Goal: Task Accomplishment & Management: Manage account settings

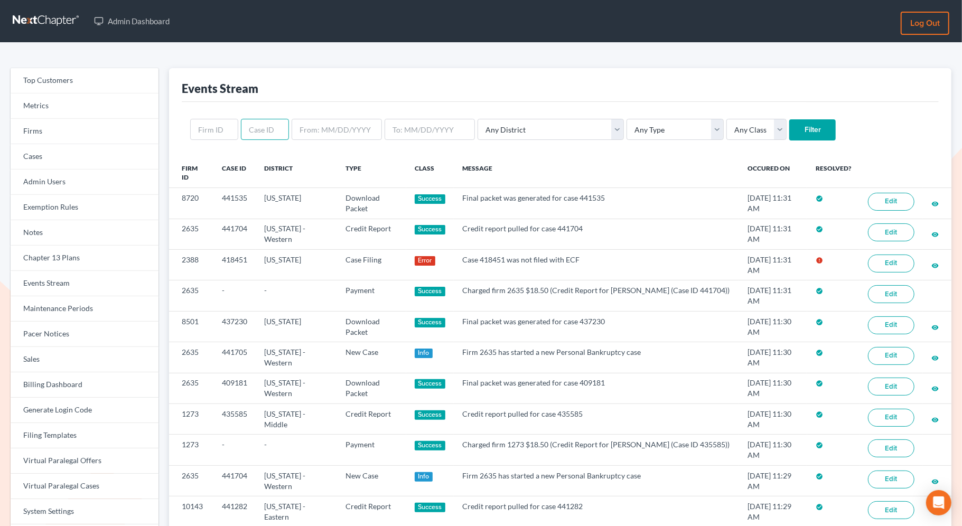
click at [255, 126] on input "text" at bounding box center [265, 129] width 48 height 21
paste input "438327"
type input "438327"
click at [789, 121] on input "Filter" at bounding box center [812, 129] width 46 height 21
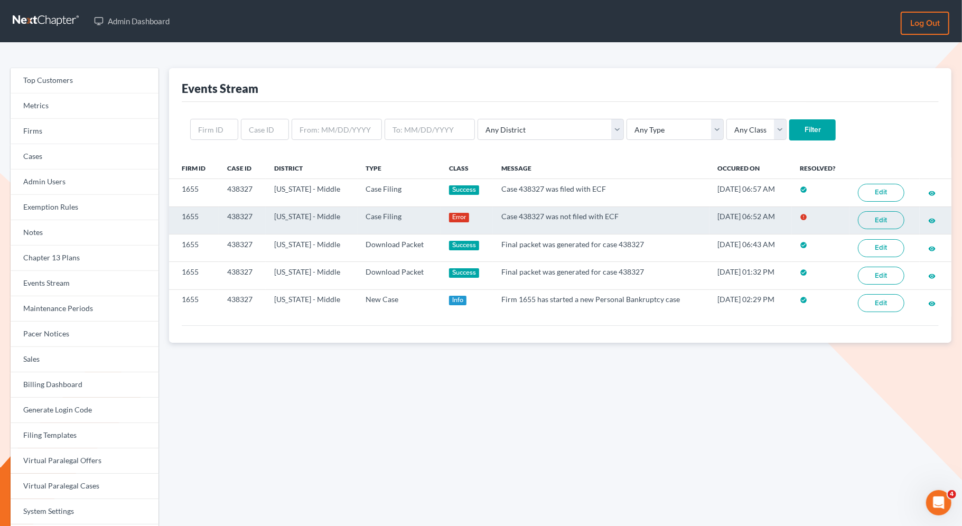
click at [868, 221] on link "Edit" at bounding box center [881, 220] width 46 height 18
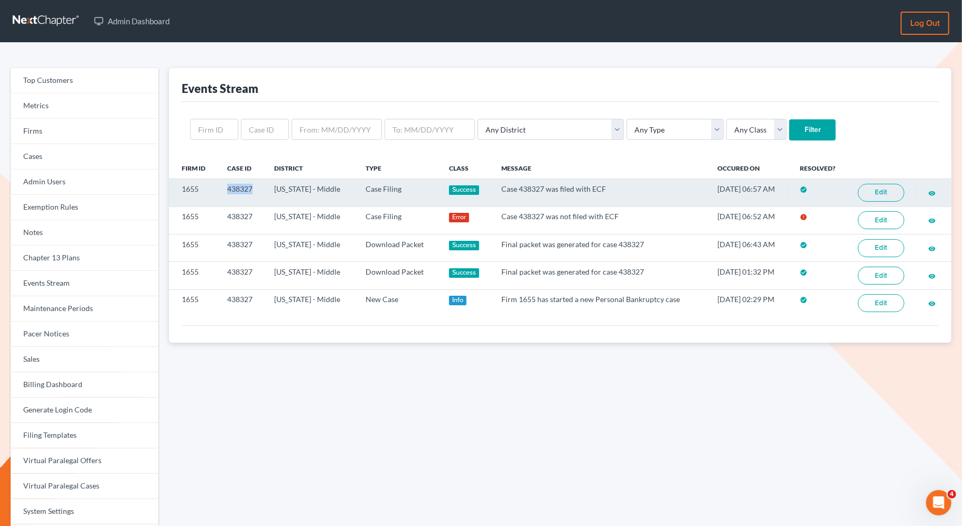
drag, startPoint x: 256, startPoint y: 189, endPoint x: 227, endPoint y: 189, distance: 29.6
click at [227, 189] on td "438327" at bounding box center [242, 192] width 47 height 27
copy td "438327"
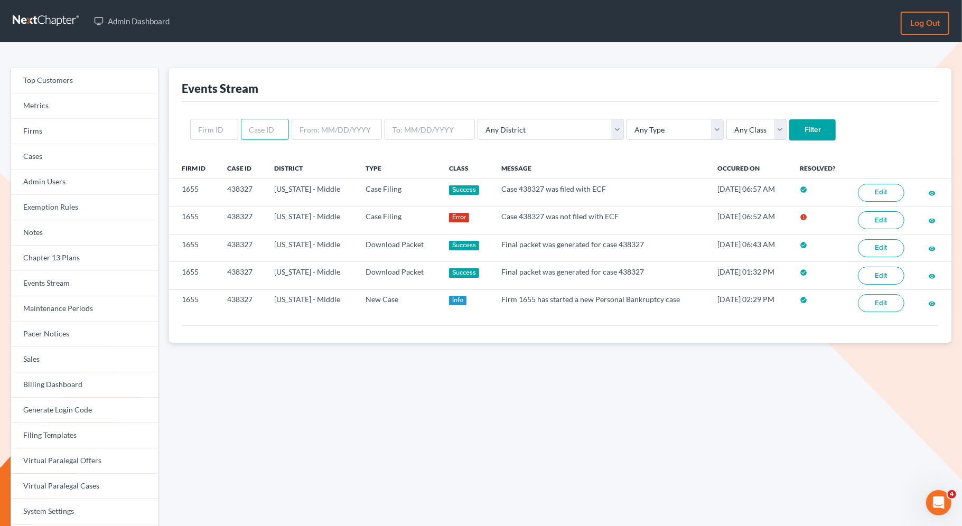
click at [260, 135] on input "text" at bounding box center [265, 129] width 48 height 21
paste input "315267"
type input "315267"
click at [789, 133] on input "Filter" at bounding box center [812, 129] width 46 height 21
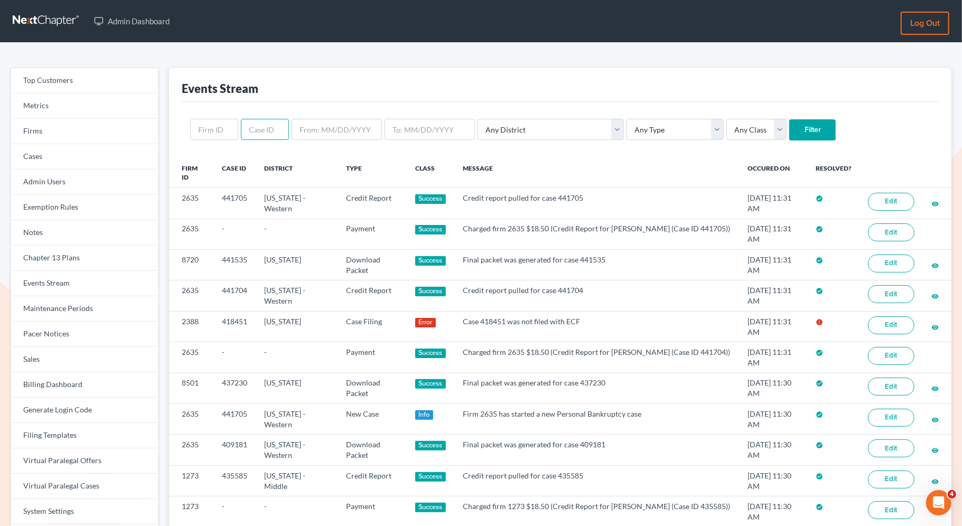
click at [264, 133] on input "text" at bounding box center [265, 129] width 48 height 21
paste input "438327"
type input "438327"
click at [789, 135] on input "Filter" at bounding box center [812, 129] width 46 height 21
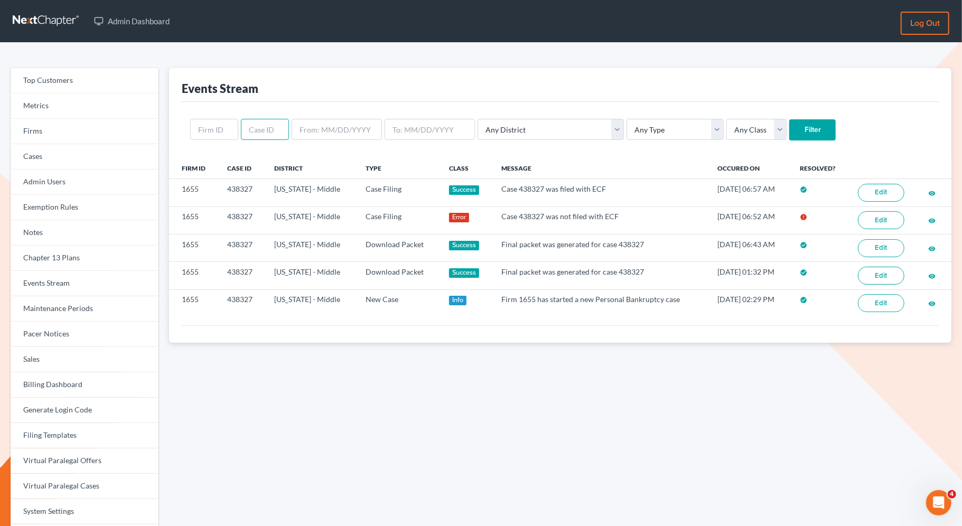
click at [274, 137] on input "text" at bounding box center [265, 129] width 48 height 21
paste input "341953"
type input "341953"
click at [789, 130] on input "Filter" at bounding box center [812, 129] width 46 height 21
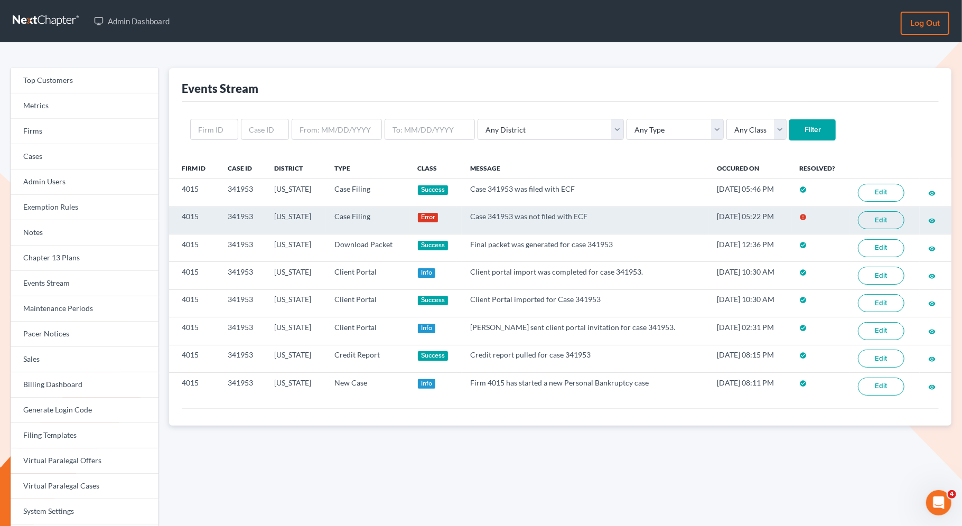
click at [875, 222] on link "Edit" at bounding box center [881, 220] width 46 height 18
click at [889, 216] on link "Edit" at bounding box center [881, 220] width 46 height 18
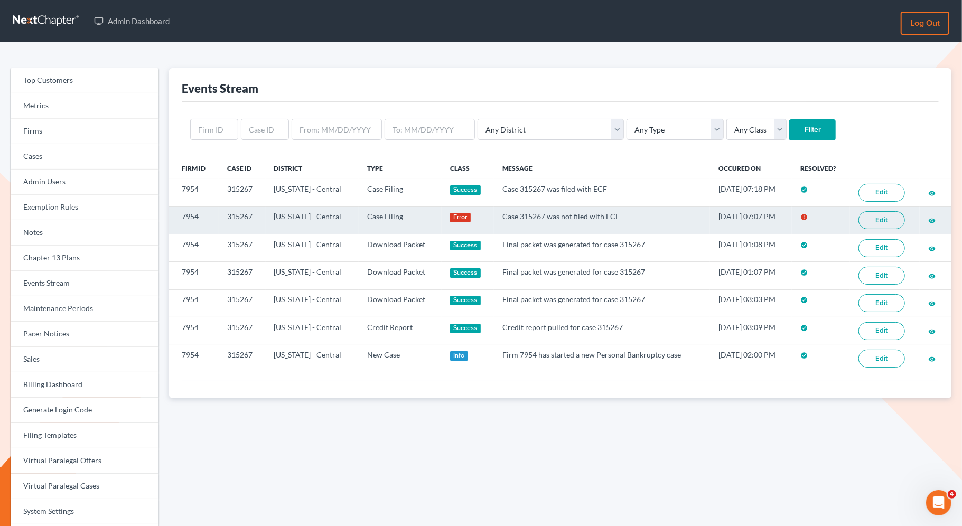
click at [893, 221] on link "Edit" at bounding box center [882, 220] width 46 height 18
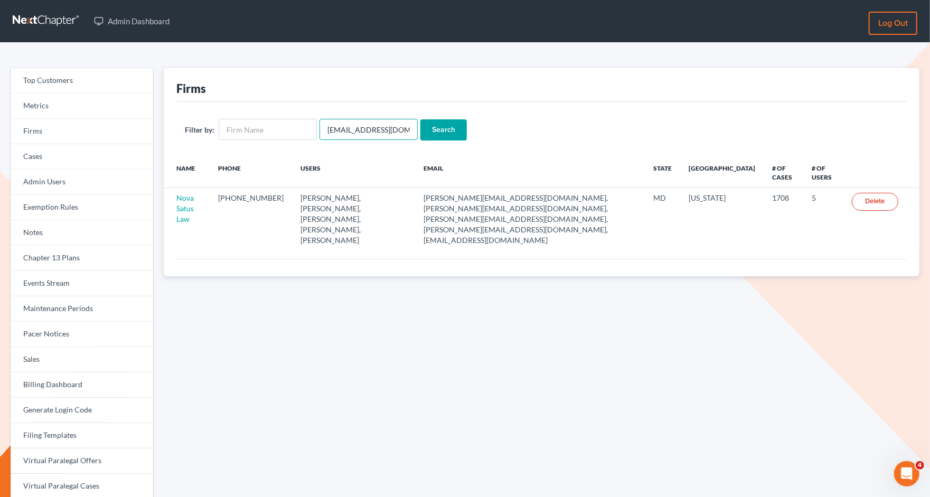
drag, startPoint x: 324, startPoint y: 132, endPoint x: 416, endPoint y: 135, distance: 92.0
click at [416, 135] on form "Filter by: emabuena@gmail.com Search" at bounding box center [542, 130] width 714 height 22
paste input "[PERSON_NAME] Bankruptcy Clinic"
type input "[PERSON_NAME] Bankruptcy Clinic"
click at [421, 119] on input "Search" at bounding box center [444, 129] width 46 height 21
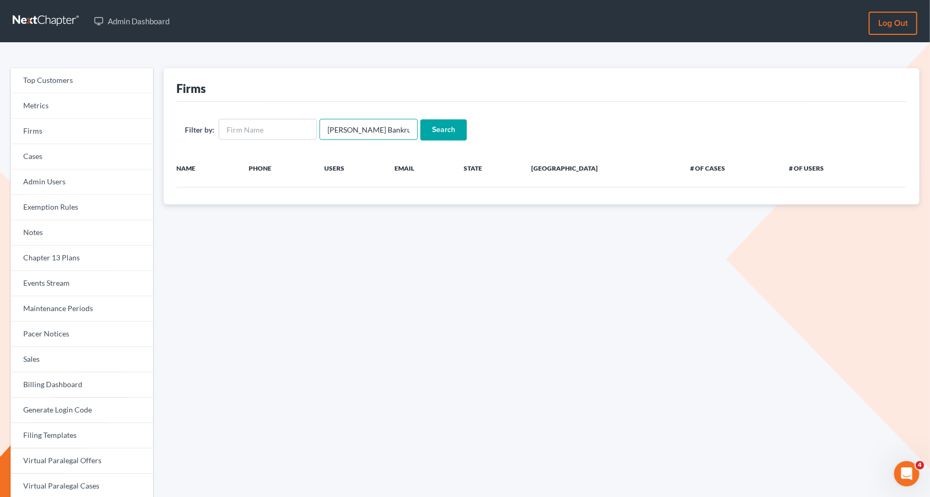
drag, startPoint x: 323, startPoint y: 129, endPoint x: 526, endPoint y: 128, distance: 202.9
click at [526, 128] on form "Filter by: Stubbs Bankruptcy Clinic Search" at bounding box center [542, 130] width 714 height 22
click at [305, 131] on input "text" at bounding box center [268, 129] width 98 height 21
paste input "[PERSON_NAME] Bankruptcy Clinic"
type input "[PERSON_NAME] Bankruptcy Clinic"
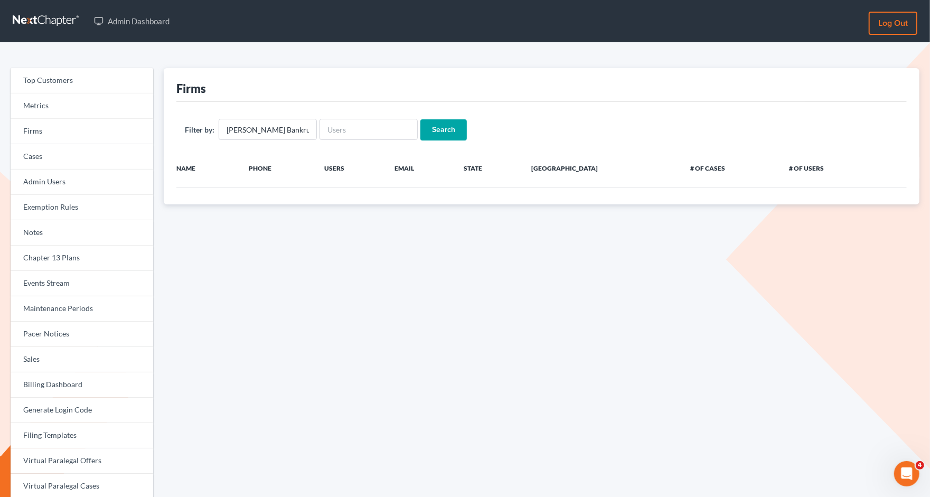
click at [432, 127] on input "Search" at bounding box center [444, 129] width 46 height 21
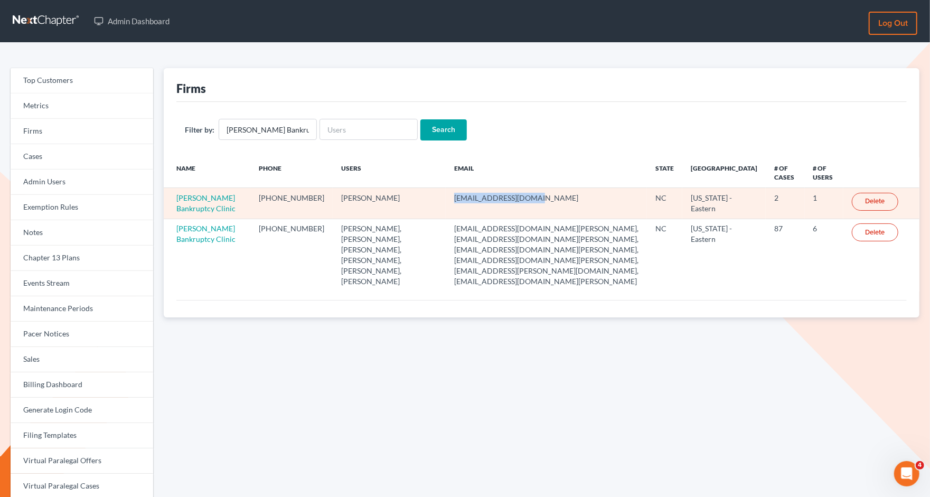
drag, startPoint x: 487, startPoint y: 197, endPoint x: 397, endPoint y: 200, distance: 89.9
click at [446, 200] on td "[EMAIL_ADDRESS][DOMAIN_NAME]" at bounding box center [546, 203] width 201 height 31
copy td "[EMAIL_ADDRESS][DOMAIN_NAME]"
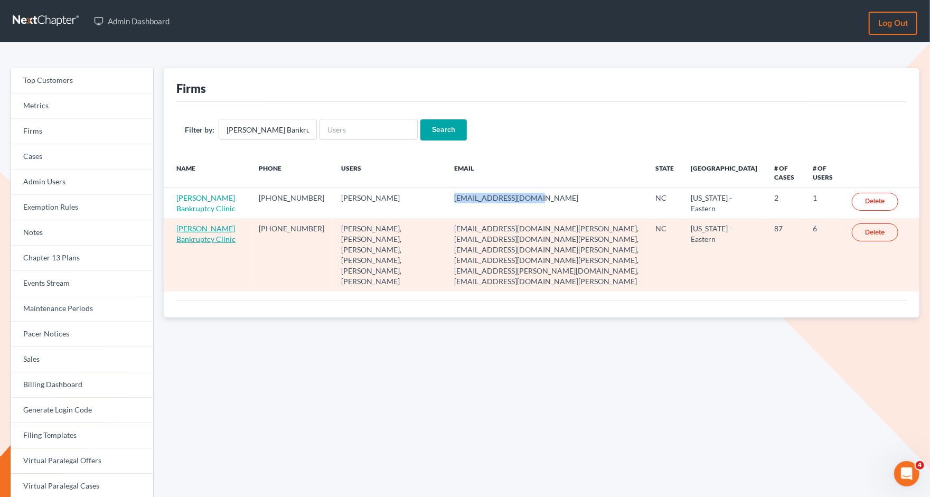
click at [202, 244] on link "[PERSON_NAME] Bankruptcy Clinic" at bounding box center [205, 234] width 59 height 20
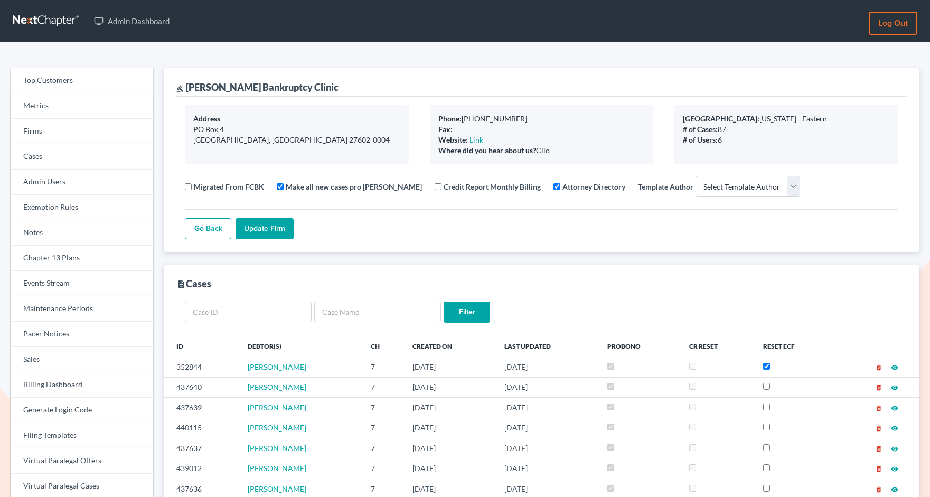
select select
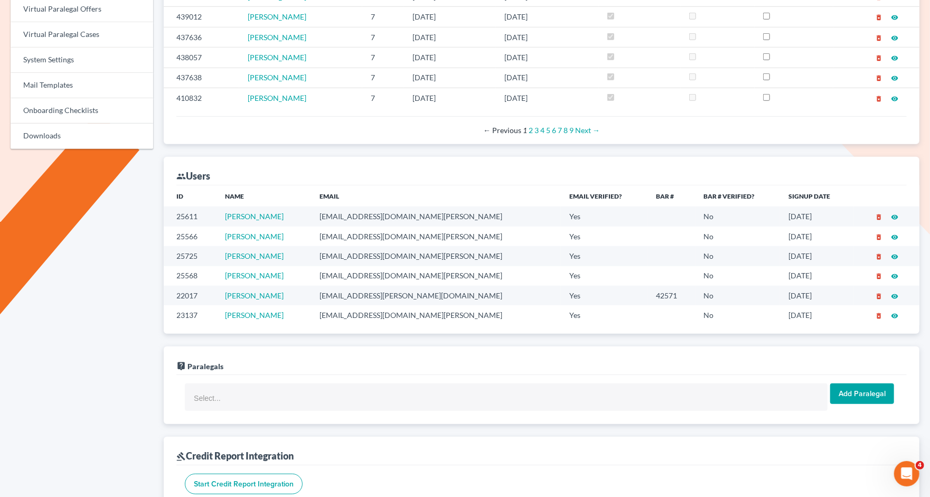
scroll to position [583, 0]
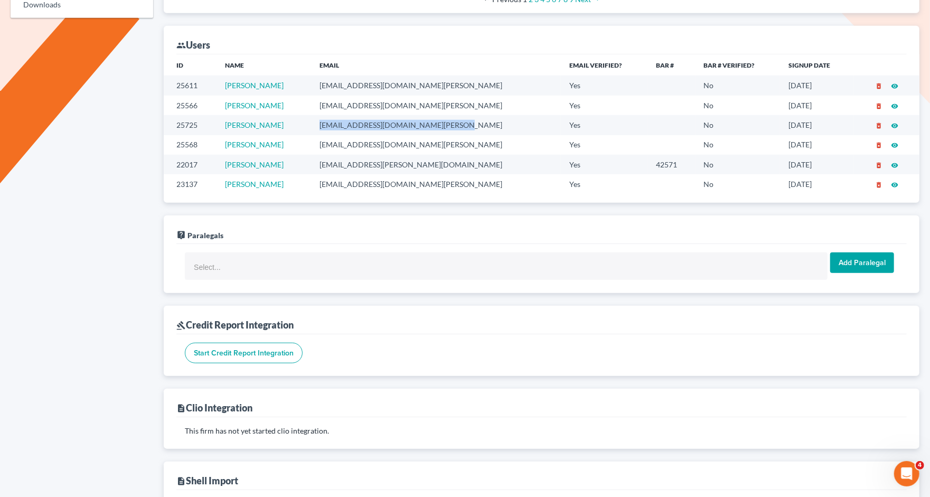
drag, startPoint x: 480, startPoint y: 122, endPoint x: 335, endPoint y: 123, distance: 145.3
click at [335, 123] on td "njohannesian0929@email.campbell.edu" at bounding box center [436, 125] width 250 height 20
copy td "njohannesian0929@email.campbell.edu"
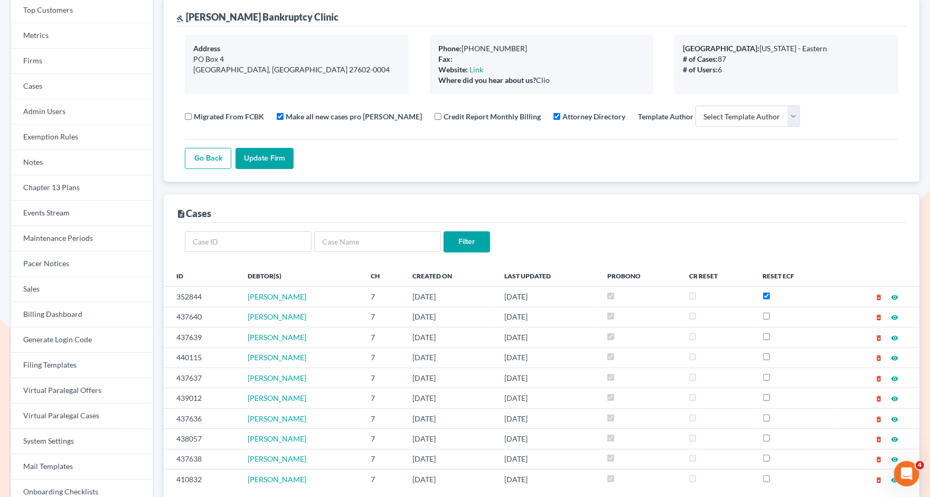
scroll to position [71, 0]
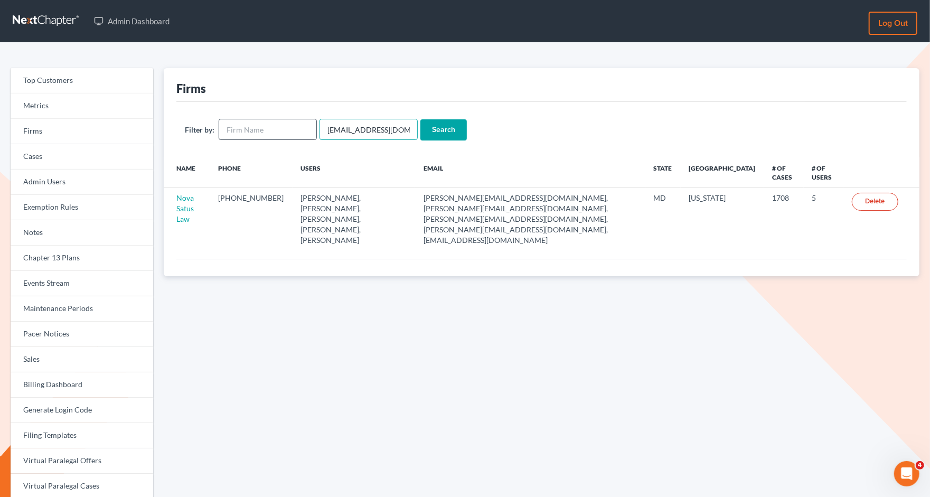
drag, startPoint x: 399, startPoint y: 131, endPoint x: 296, endPoint y: 131, distance: 103.6
click at [296, 131] on form "Filter by: emabuena@gmail.com Search" at bounding box center [542, 130] width 714 height 22
click at [296, 131] on input "text" at bounding box center [268, 129] width 98 height 21
type input "[PERSON_NAME] Bankruptcy Clinic"
click at [450, 127] on input "Search" at bounding box center [444, 129] width 46 height 21
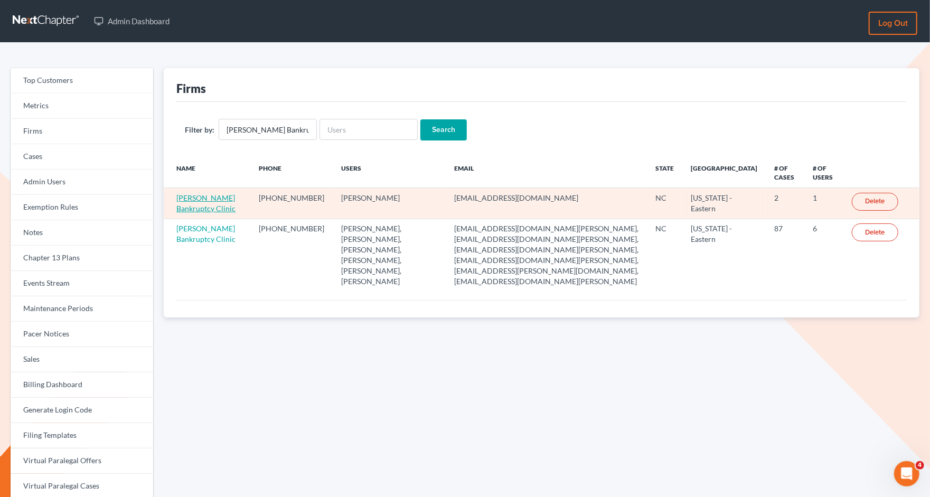
click at [197, 211] on link "Stubbs Bankruptcy Clinic" at bounding box center [205, 203] width 59 height 20
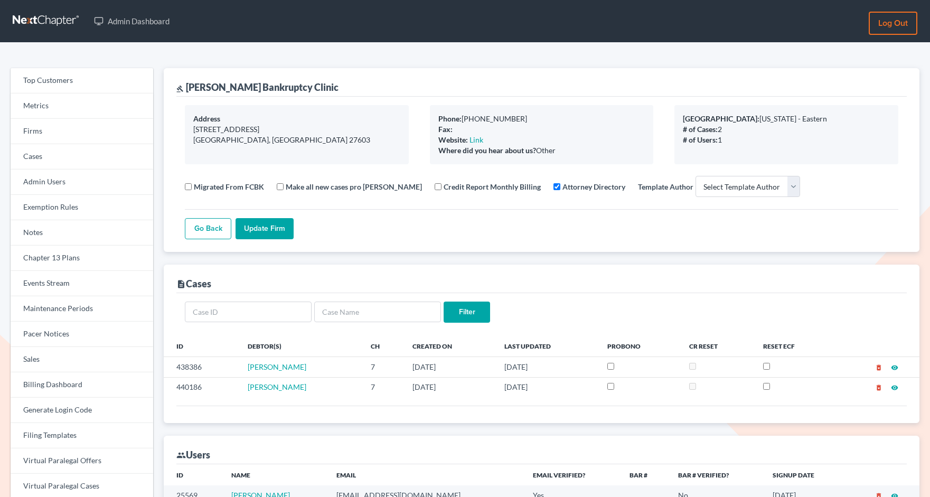
select select
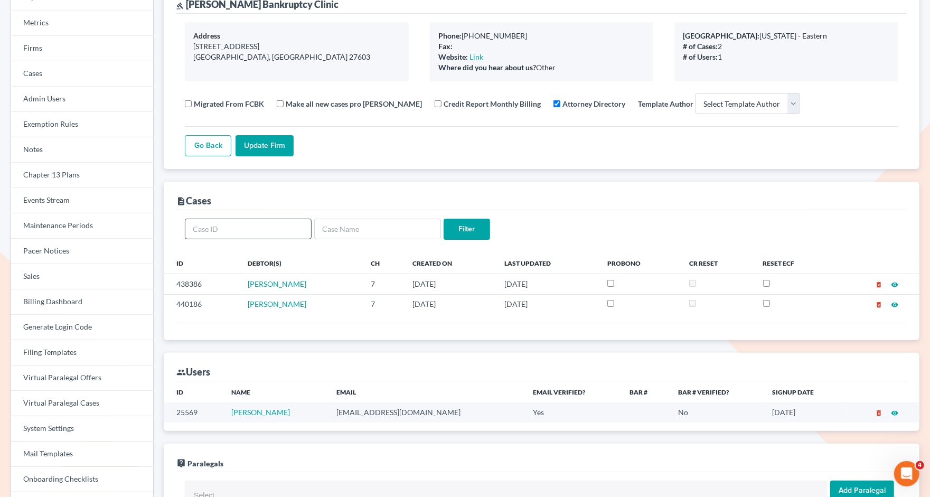
scroll to position [89, 0]
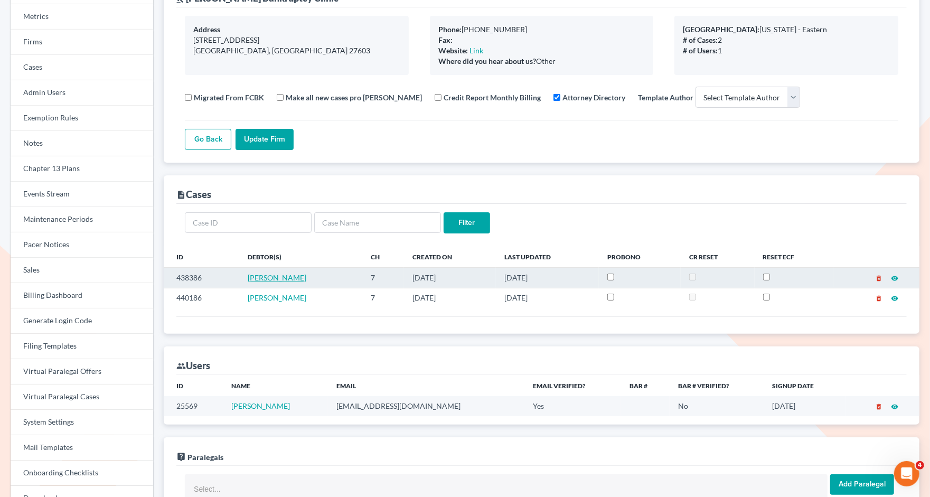
click at [271, 278] on span "[PERSON_NAME]" at bounding box center [277, 277] width 59 height 9
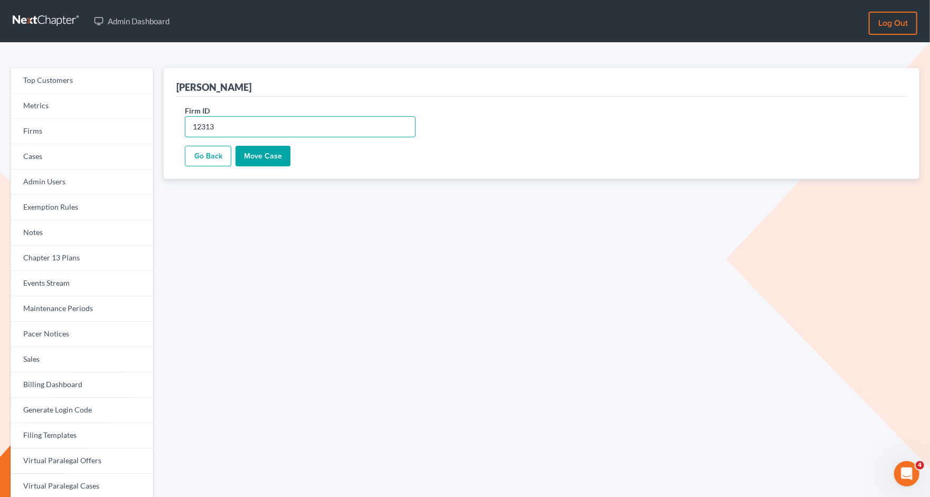
drag, startPoint x: 229, startPoint y: 133, endPoint x: 187, endPoint y: 130, distance: 42.4
click at [187, 130] on input "12313" at bounding box center [300, 126] width 231 height 21
paste input "10683"
type input "10683"
click at [257, 157] on input "Move Case" at bounding box center [263, 156] width 55 height 21
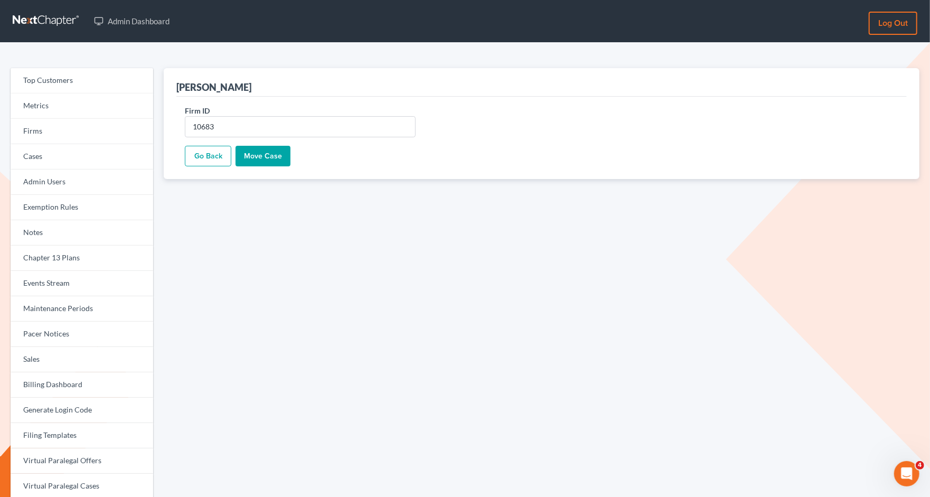
click at [209, 160] on link "Go Back" at bounding box center [208, 156] width 46 height 21
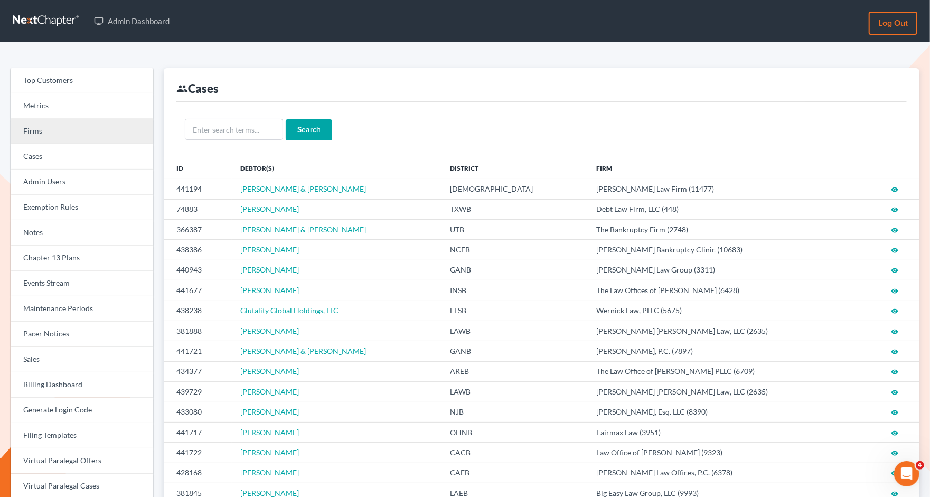
click at [73, 137] on link "Firms" at bounding box center [82, 131] width 143 height 25
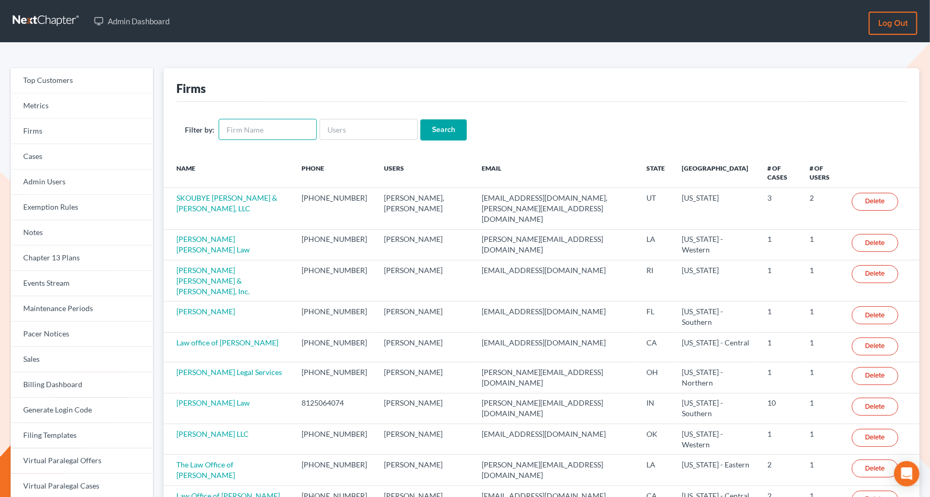
click at [244, 128] on input "text" at bounding box center [268, 129] width 98 height 21
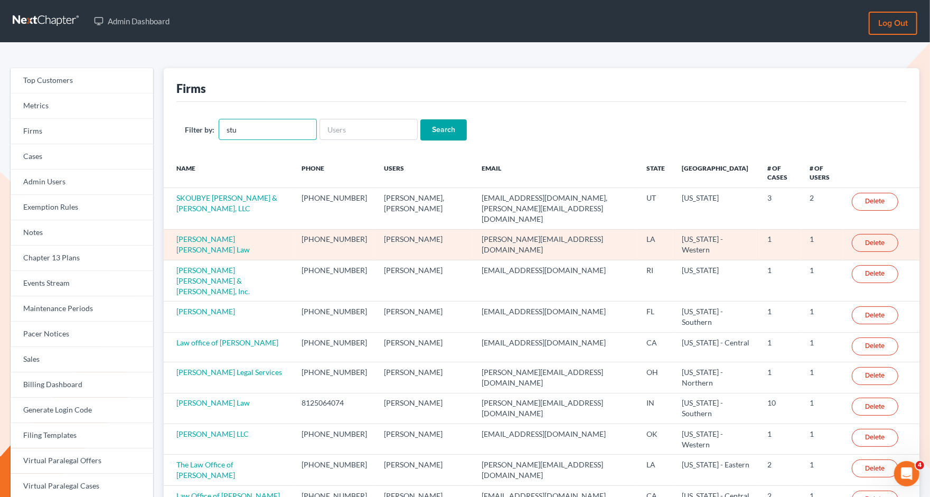
type input "Stubbs Bankruptcy Clinic"
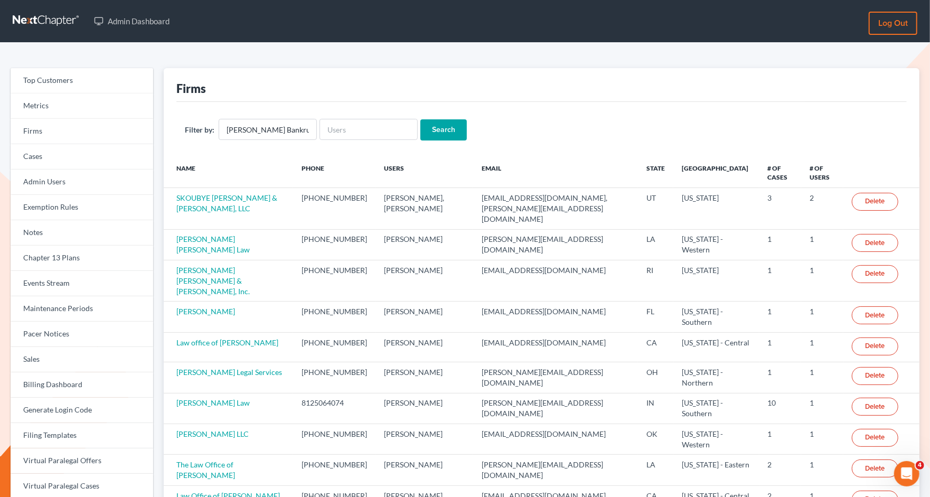
click at [438, 135] on input "Search" at bounding box center [444, 129] width 46 height 21
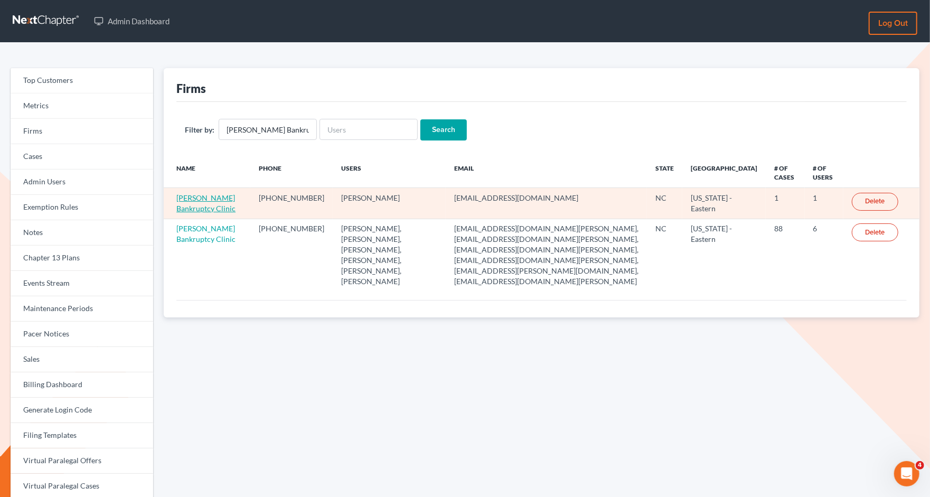
click at [186, 213] on link "[PERSON_NAME] Bankruptcy Clinic" at bounding box center [205, 203] width 59 height 20
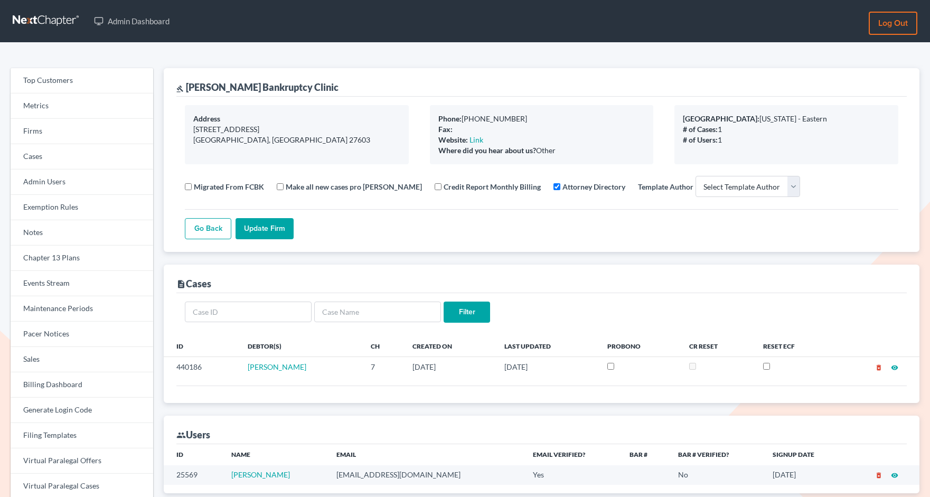
select select
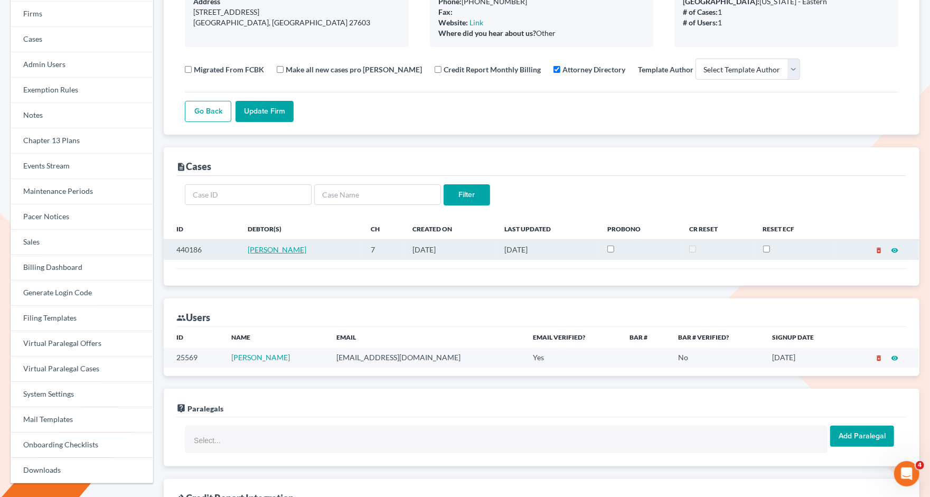
click at [276, 246] on span "Yvette Devere" at bounding box center [277, 249] width 59 height 9
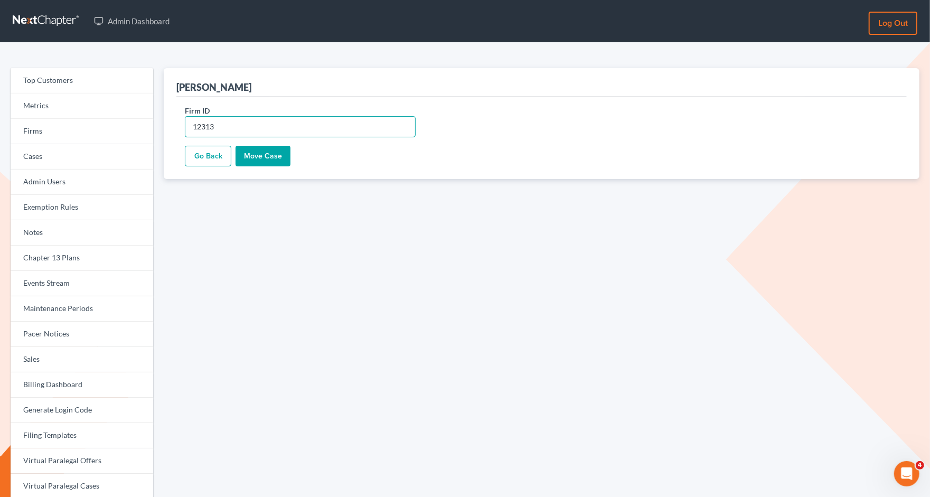
drag, startPoint x: 269, startPoint y: 125, endPoint x: 184, endPoint y: 125, distance: 85.6
click at [184, 125] on div "Firm ID 12313" at bounding box center [300, 121] width 241 height 32
paste input "068"
type input "10683"
click at [271, 156] on input "Move Case" at bounding box center [263, 156] width 55 height 21
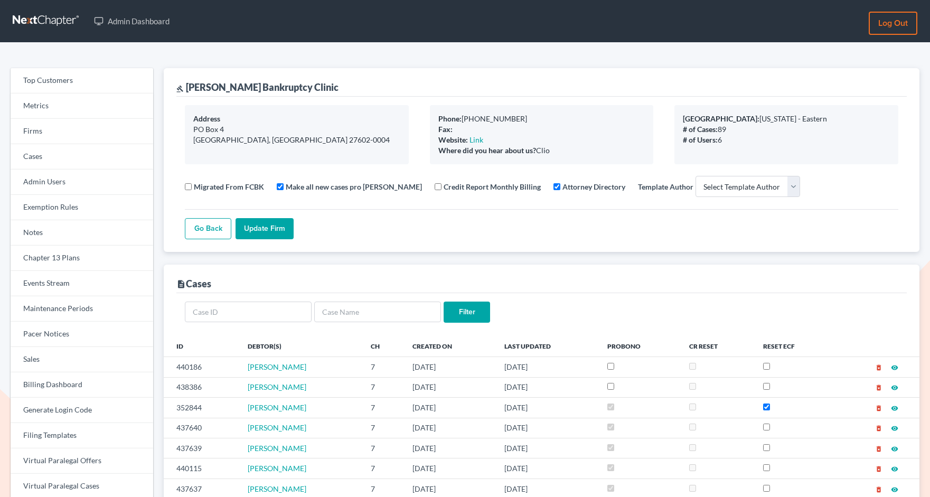
select select
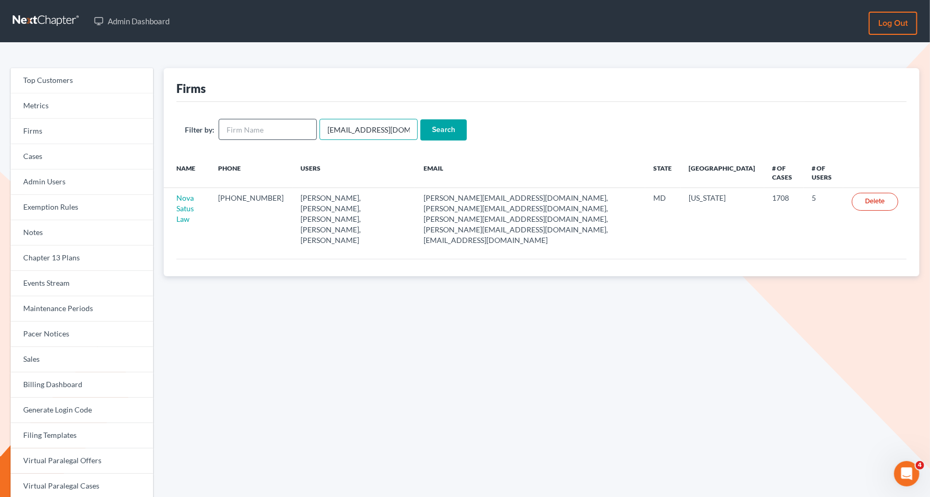
drag, startPoint x: 400, startPoint y: 126, endPoint x: 307, endPoint y: 123, distance: 93.6
click at [307, 124] on form "Filter by: emabuena@gmail.com Search" at bounding box center [542, 130] width 714 height 22
paste input "mtreanor@treanor-advocacy"
type input "[EMAIL_ADDRESS][PERSON_NAME][DOMAIN_NAME]"
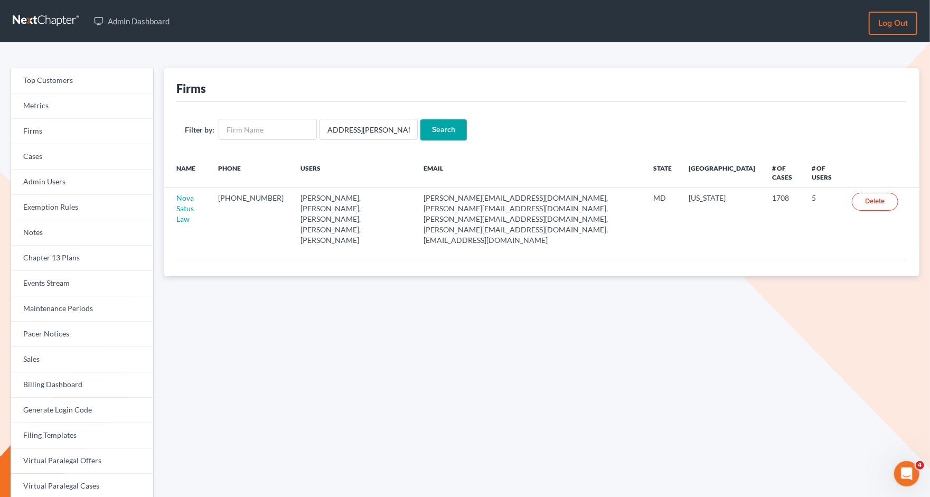
click at [459, 126] on input "Search" at bounding box center [444, 129] width 46 height 21
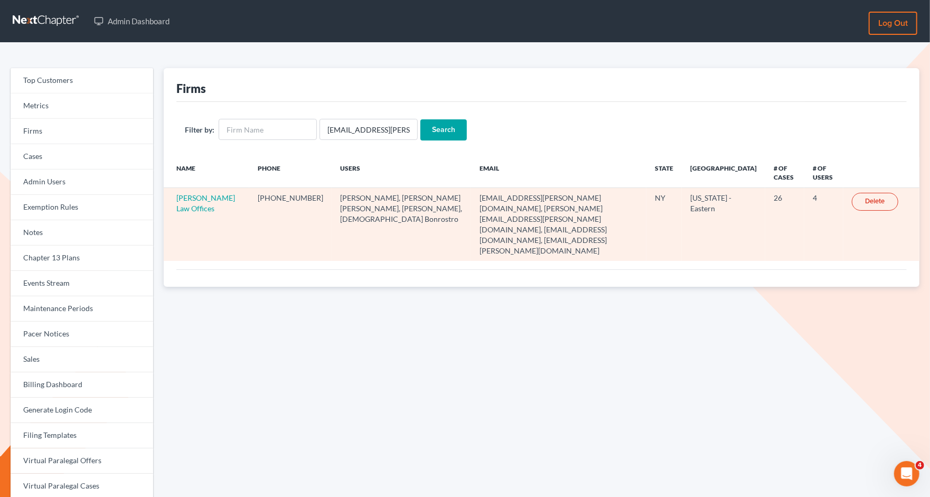
click at [175, 201] on td "[PERSON_NAME] Law Offices" at bounding box center [207, 224] width 86 height 73
click at [181, 201] on link "[PERSON_NAME] Law Offices" at bounding box center [205, 203] width 59 height 20
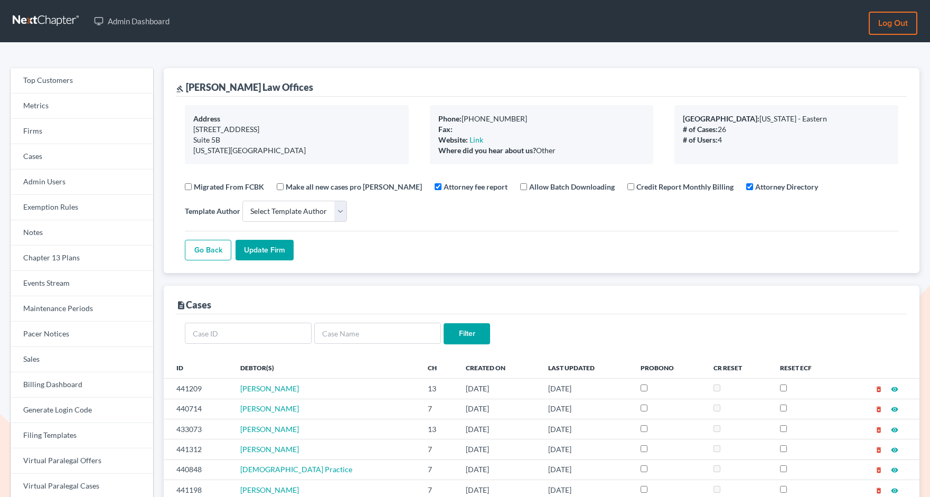
select select
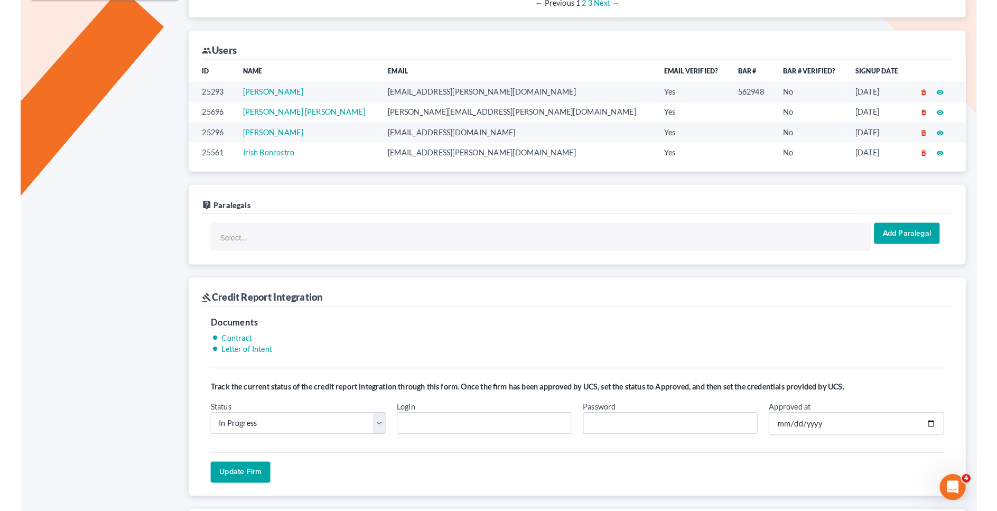
scroll to position [599, 0]
